Goal: Register for event/course

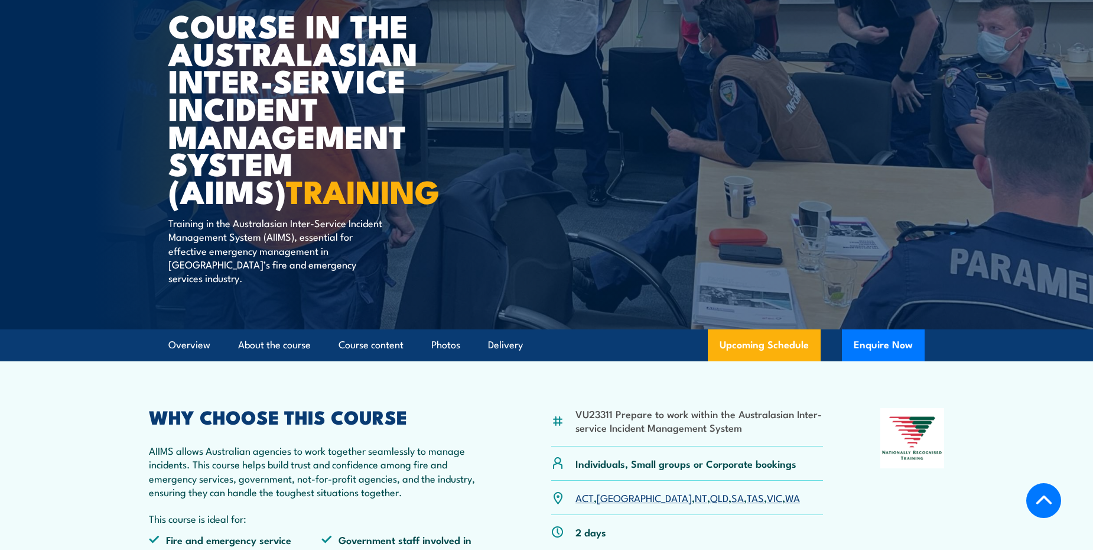
scroll to position [236, 0]
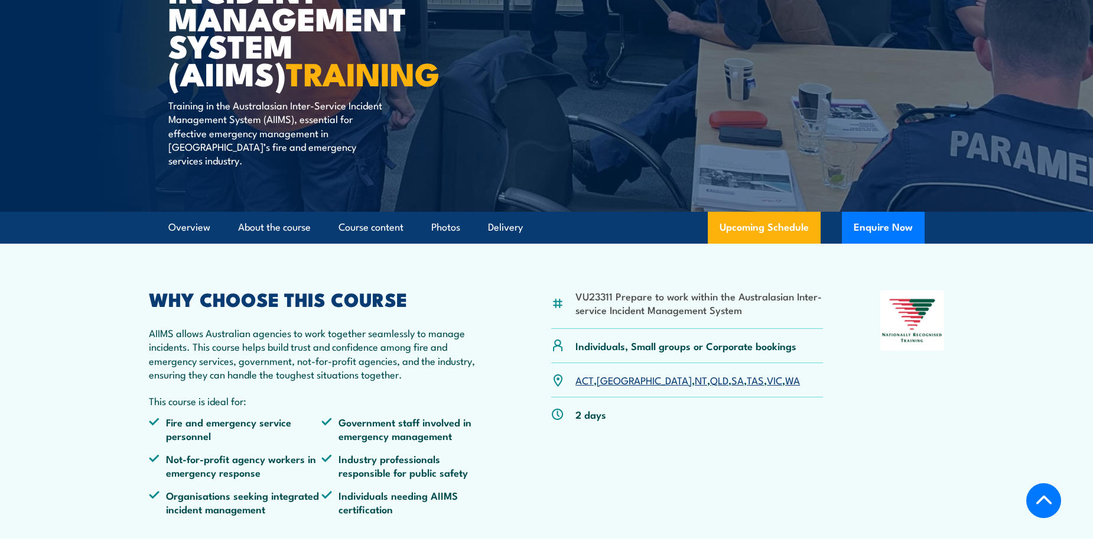
click at [785, 372] on link "WA" at bounding box center [792, 379] width 15 height 14
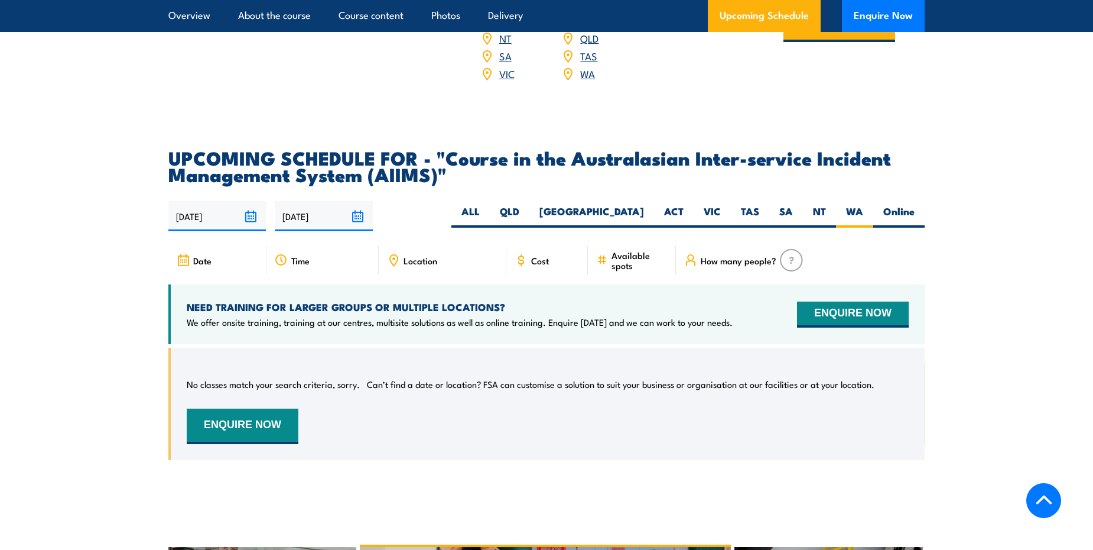
scroll to position [1853, 0]
click at [304, 202] on input "[DATE]" at bounding box center [324, 217] width 98 height 30
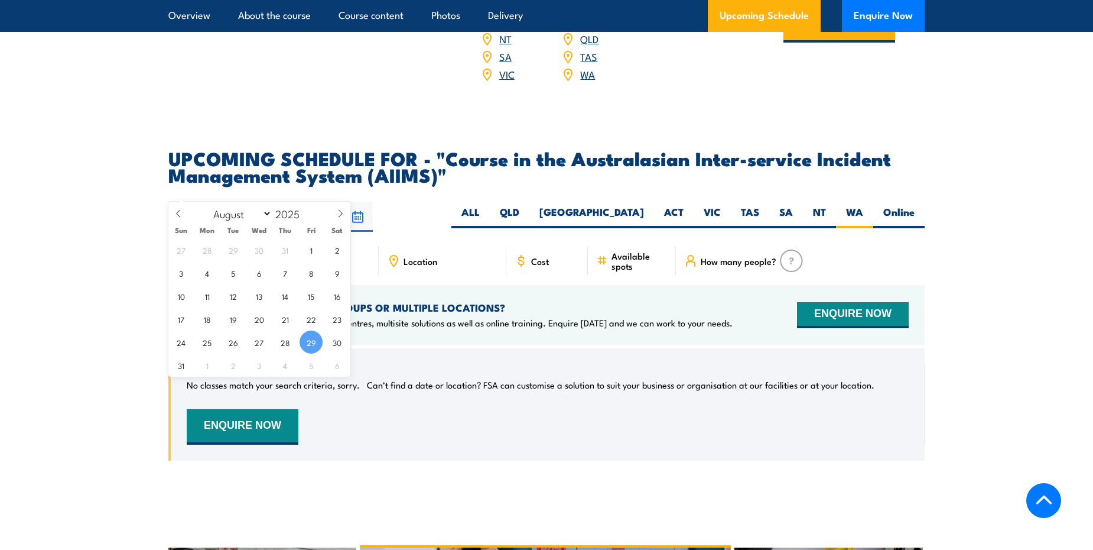
click at [206, 202] on input "[DATE]" at bounding box center [217, 217] width 98 height 30
click at [90, 229] on section "UPCOMING SCHEDULE FOR - "Course in the Australasian Inter-service Incident Mana…" at bounding box center [546, 314] width 1093 height 329
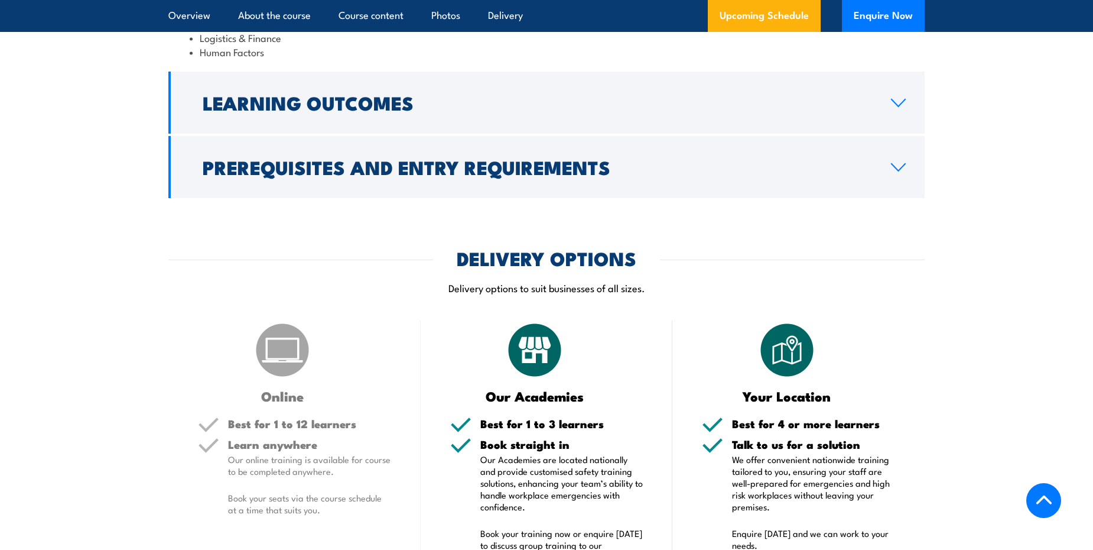
scroll to position [1380, 0]
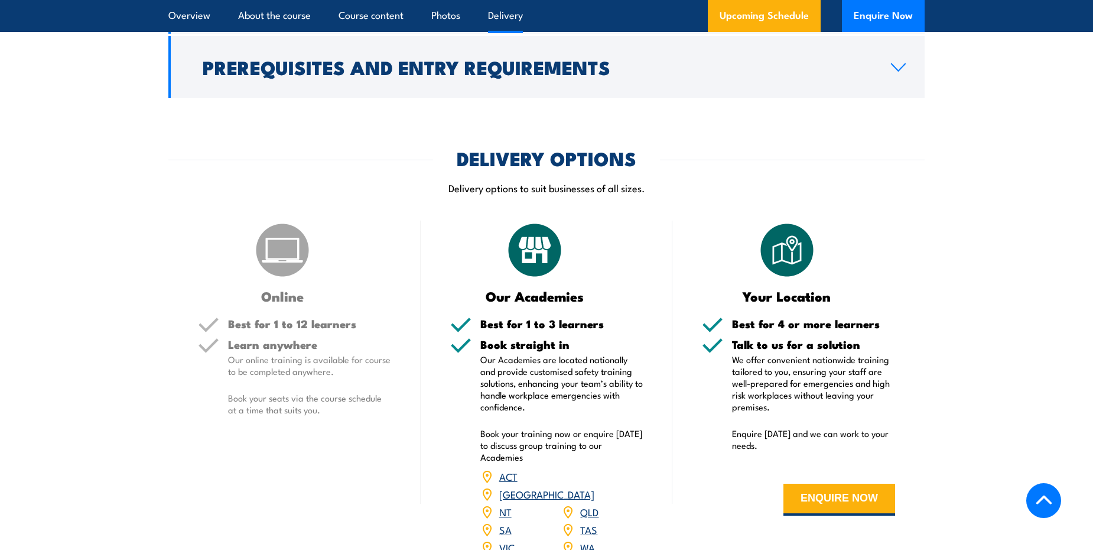
click at [284, 251] on img at bounding box center [282, 249] width 59 height 59
